Goal: Task Accomplishment & Management: Use online tool/utility

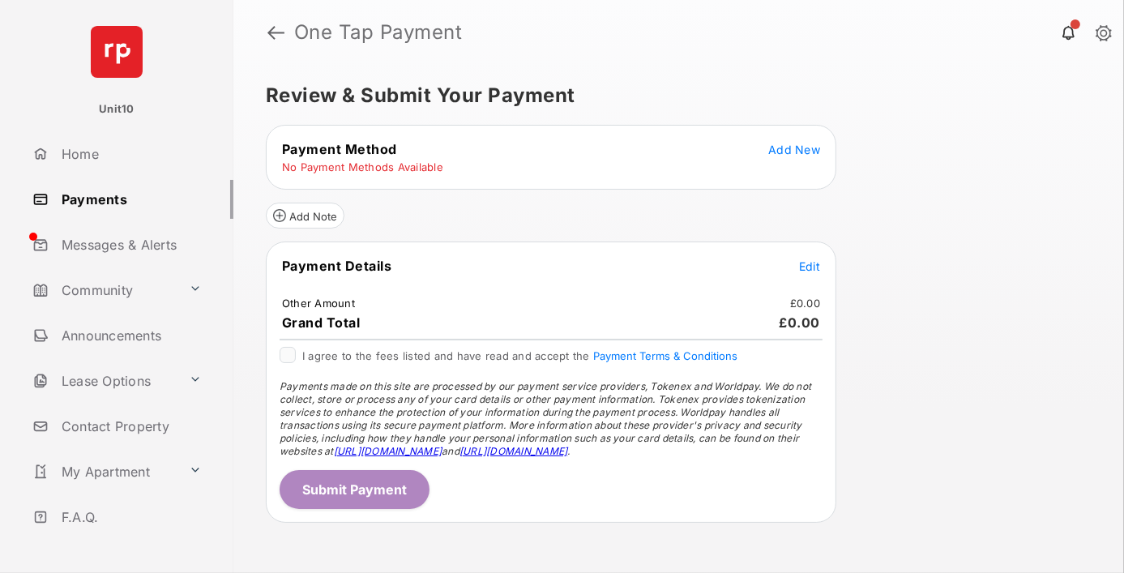
click at [795, 148] on span "Add New" at bounding box center [794, 150] width 52 height 14
